Goal: Task Accomplishment & Management: Manage account settings

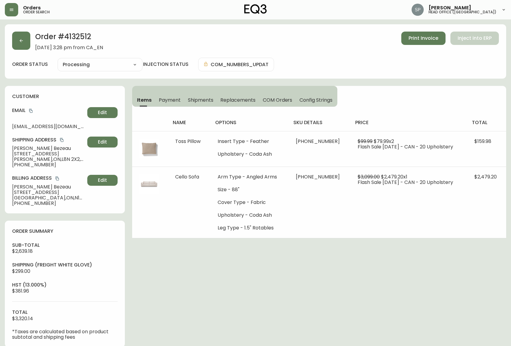
select select "PROCESSING"
click at [8, 10] on button "button" at bounding box center [11, 9] width 13 height 13
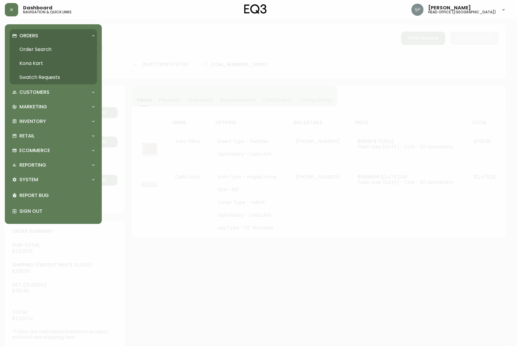
click at [27, 46] on link "Order Search" at bounding box center [53, 49] width 87 height 14
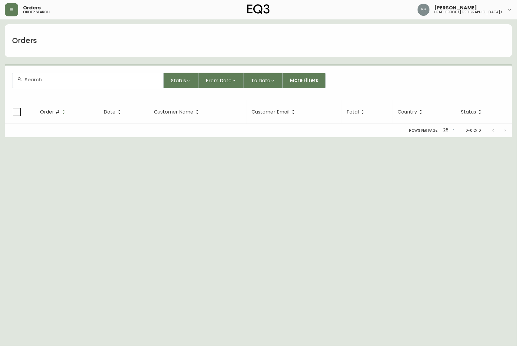
click at [54, 79] on input "text" at bounding box center [92, 80] width 134 height 6
paste input "4134726"
type input "4134726"
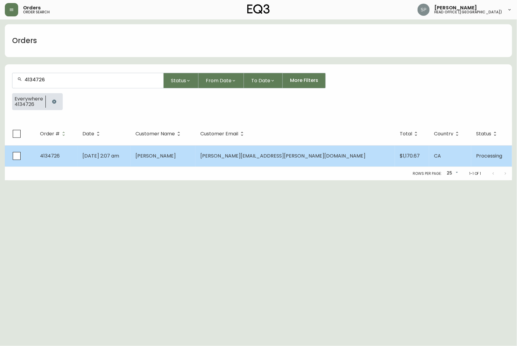
click at [131, 154] on td "[DATE] 2:07 am" at bounding box center [104, 155] width 53 height 21
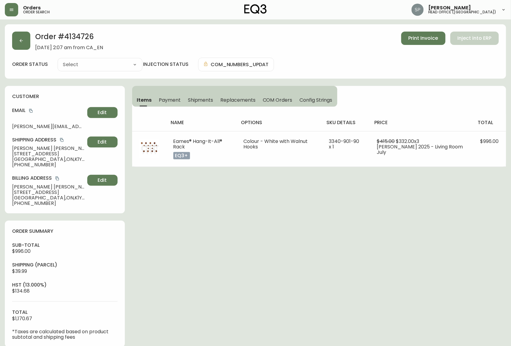
type input "Processing"
select select "PROCESSING"
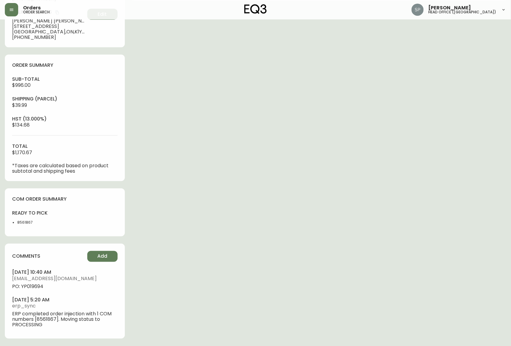
scroll to position [168, 0]
click at [32, 287] on span "PO: YP019694" at bounding box center [65, 286] width 106 height 5
copy span "YP019694"
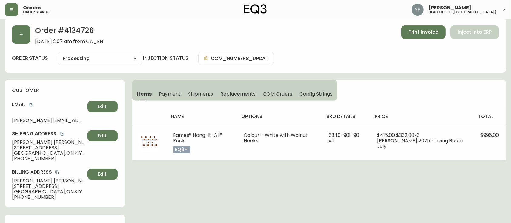
scroll to position [0, 0]
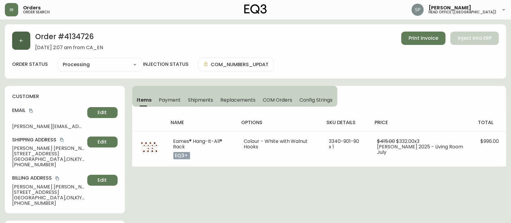
click at [15, 40] on button "button" at bounding box center [21, 41] width 18 height 18
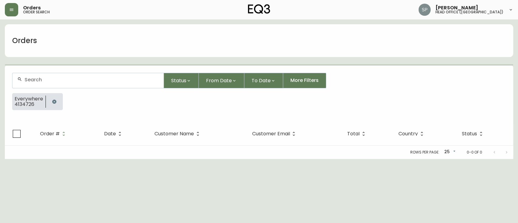
click at [49, 74] on div at bounding box center [87, 80] width 151 height 15
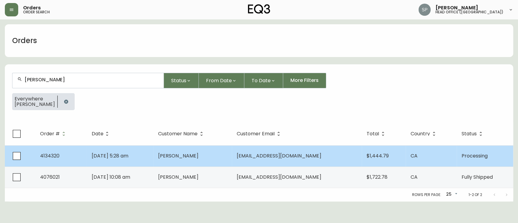
type input "[PERSON_NAME]"
click at [272, 156] on span "[EMAIL_ADDRESS][DOMAIN_NAME]" at bounding box center [279, 155] width 85 height 7
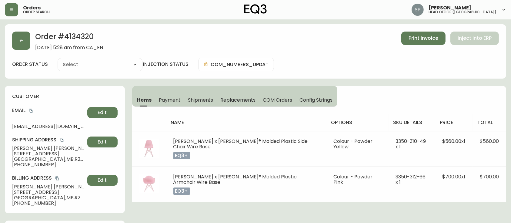
type input "Processing"
select select "PROCESSING"
drag, startPoint x: 203, startPoint y: 100, endPoint x: 306, endPoint y: 97, distance: 103.8
click at [203, 100] on span "Shipments" at bounding box center [200, 100] width 25 height 6
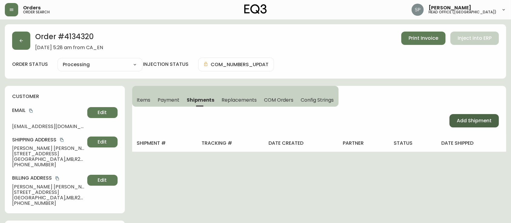
click at [475, 119] on span "Add Shipment" at bounding box center [474, 120] width 35 height 7
select select "PENDING"
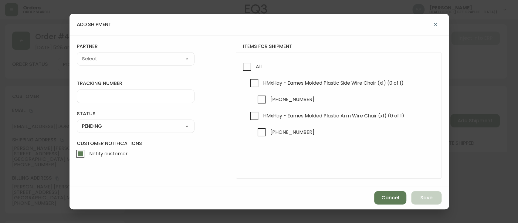
click at [127, 50] on div "partner A Move to Remember LLC ABF Freight Alero [PERSON_NAME] Canada Post Canp…" at bounding box center [136, 54] width 118 height 22
click at [125, 58] on select "A Move to Remember LLC ABF Freight Alero [PERSON_NAME] Canada Post Canpar Expre…" at bounding box center [136, 58] width 118 height 9
select select "cjy0azlp7022m0154ggb7toyk"
click at [77, 54] on select "A Move to Remember LLC ABF Freight Alero [PERSON_NAME] Canada Post Canpar Expre…" at bounding box center [136, 58] width 118 height 9
type input "[PERSON_NAME]"
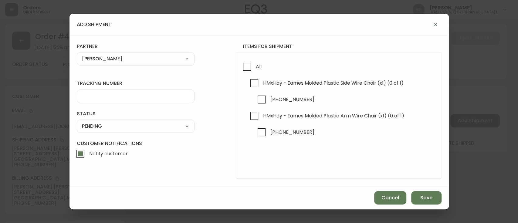
click at [113, 103] on form "tracking number status PENDING SHIPPED PENDING CANCELLED partner [PERSON_NAME] …" at bounding box center [259, 111] width 365 height 136
click at [114, 99] on div at bounding box center [136, 96] width 118 height 14
paste input "0001435487"
type input "0001435487"
click at [111, 127] on select "SHIPPED PENDING CANCELLED" at bounding box center [136, 126] width 118 height 9
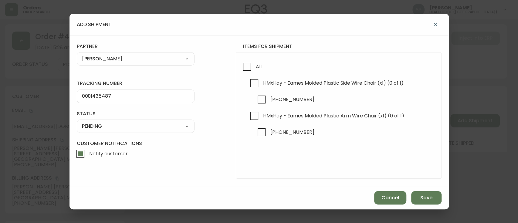
click at [77, 122] on select "SHIPPED PENDING CANCELLED" at bounding box center [136, 126] width 118 height 9
select select "PENDING"
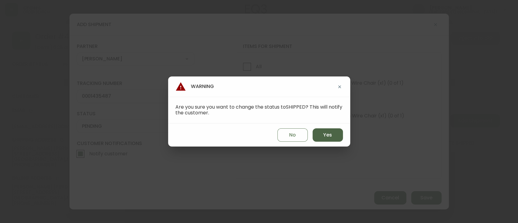
click at [326, 135] on span "Yes" at bounding box center [327, 135] width 9 height 7
type input "SHIPPED"
select select "SHIPPED"
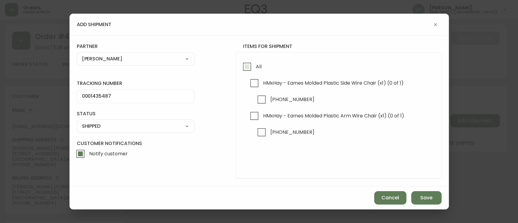
click at [245, 68] on input "All" at bounding box center [247, 67] width 14 height 14
checkbox input "true"
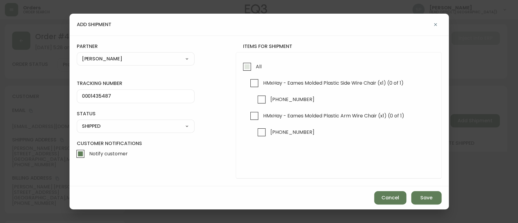
checkbox input "true"
click at [434, 197] on button "Save" at bounding box center [426, 197] width 30 height 13
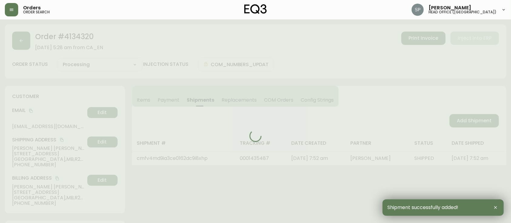
type input "Fully Shipped"
select select "FULLY_SHIPPED"
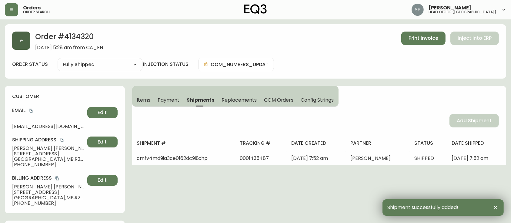
click at [19, 43] on button "button" at bounding box center [21, 41] width 18 height 18
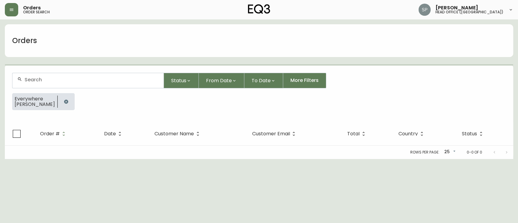
click at [49, 77] on input "text" at bounding box center [92, 80] width 134 height 6
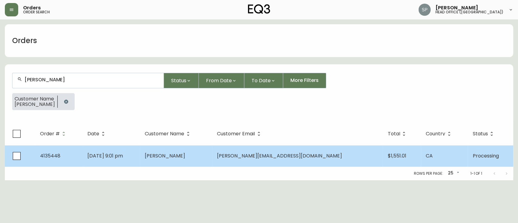
type input "[PERSON_NAME]"
click at [179, 151] on td "[PERSON_NAME]" at bounding box center [176, 155] width 72 height 21
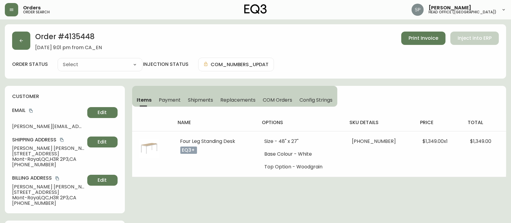
type input "Processing"
select select "PROCESSING"
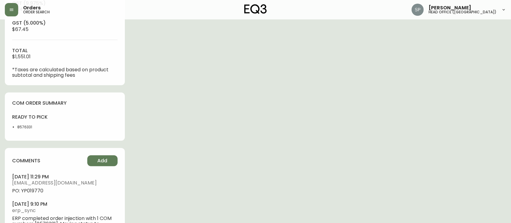
scroll to position [310, 0]
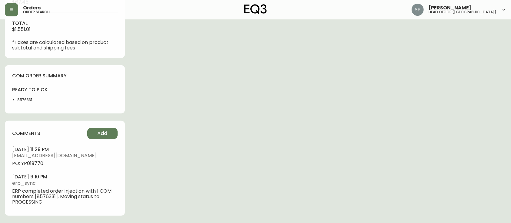
click at [36, 164] on span "PO: YP019770" at bounding box center [65, 163] width 106 height 5
copy span "YP019770"
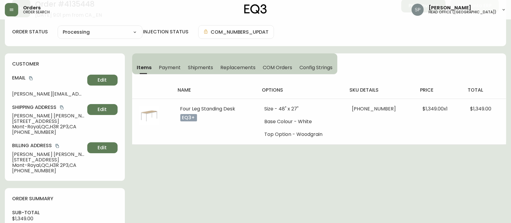
scroll to position [0, 0]
